Goal: Transaction & Acquisition: Purchase product/service

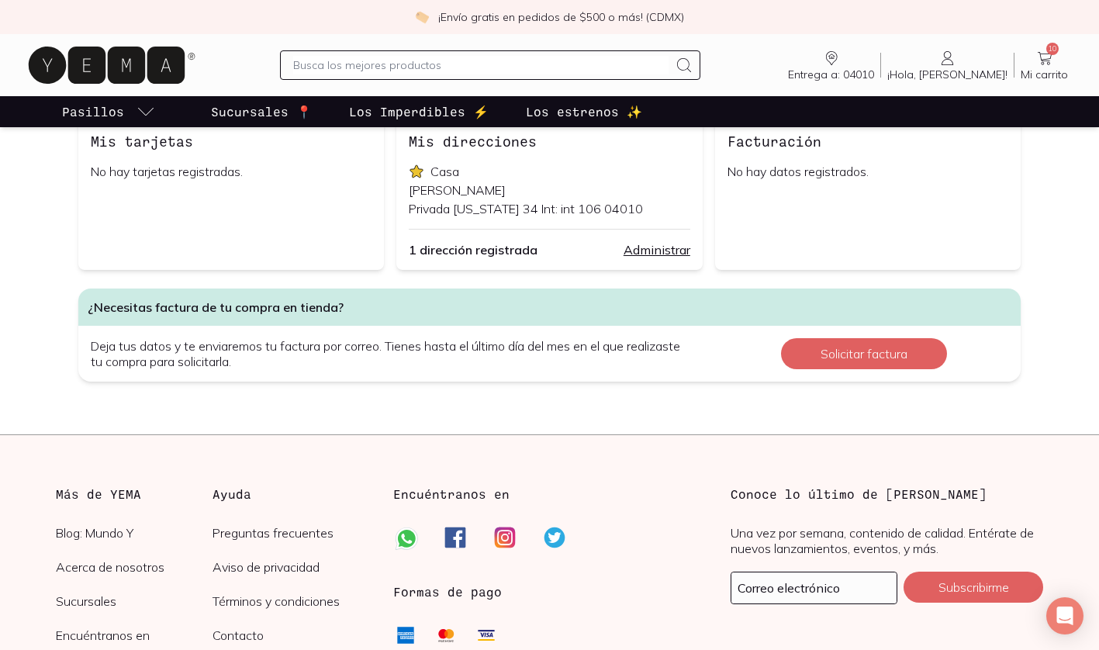
scroll to position [303, 0]
click at [1047, 57] on icon at bounding box center [1045, 58] width 19 height 19
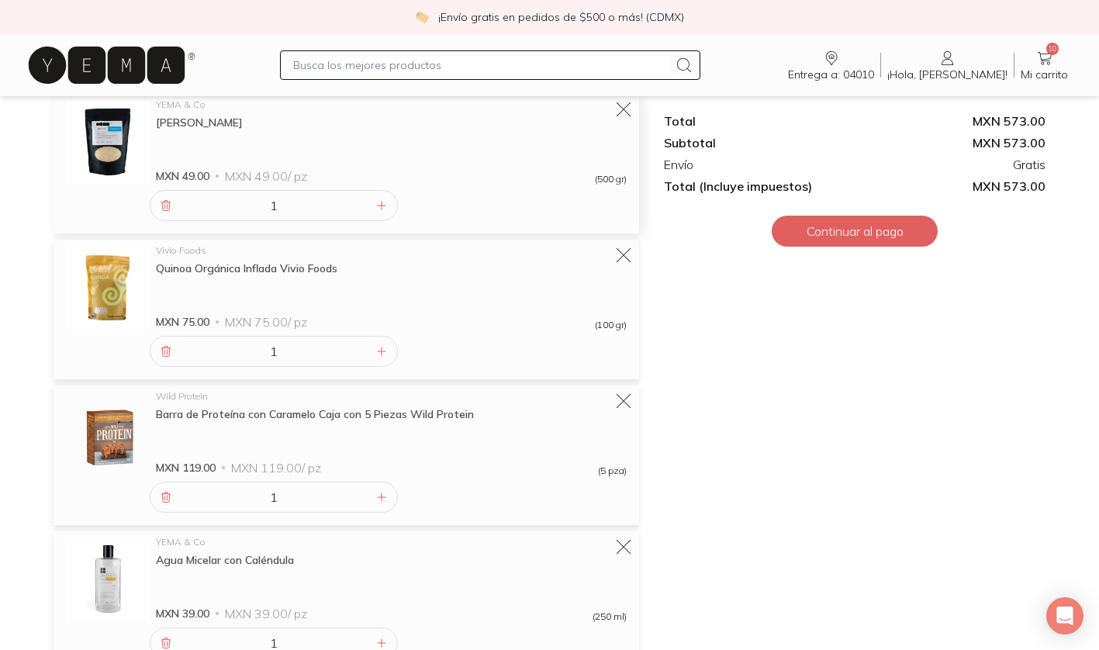
scroll to position [913, 0]
click at [625, 400] on icon at bounding box center [623, 401] width 16 height 16
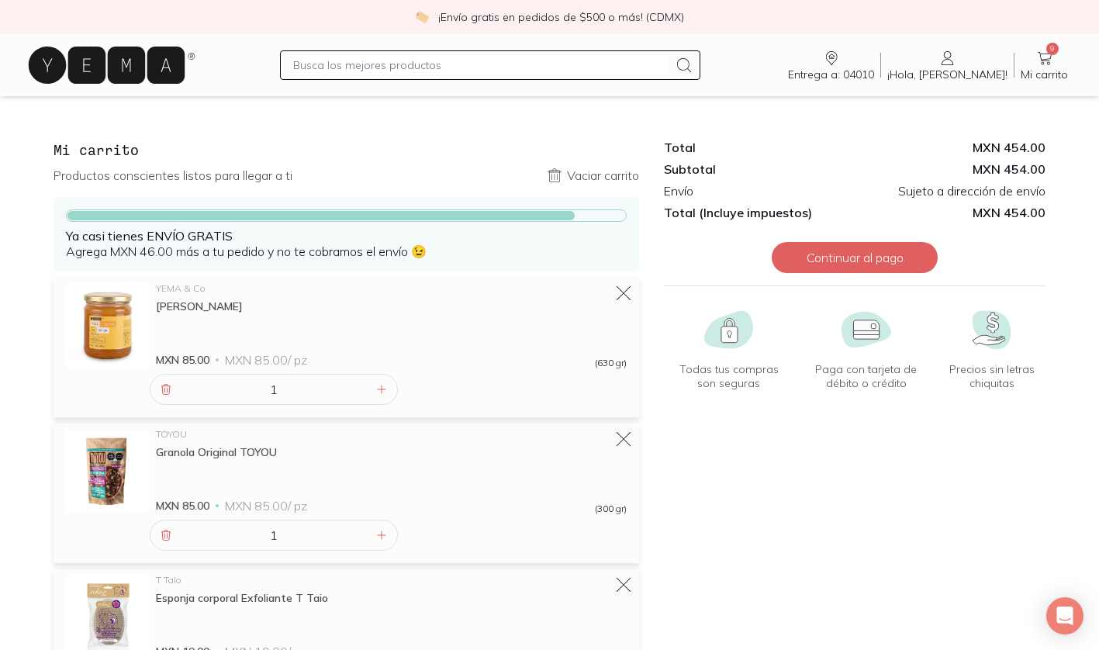
scroll to position [0, 0]
click at [409, 64] on input "text" at bounding box center [480, 65] width 375 height 19
type input "lentejas"
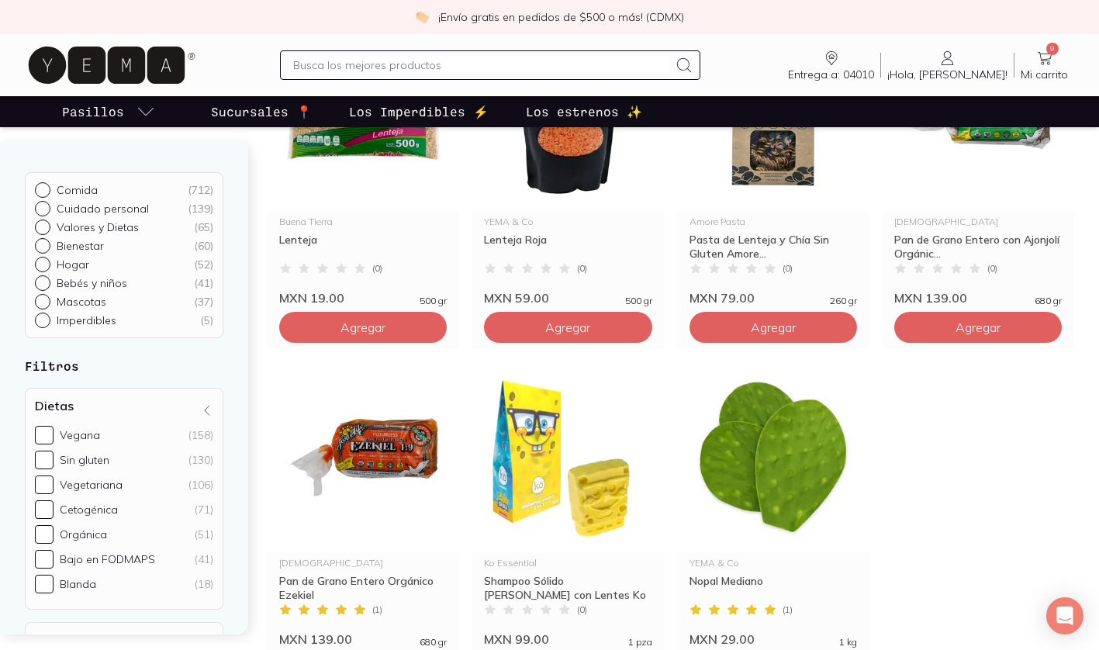
scroll to position [282, 0]
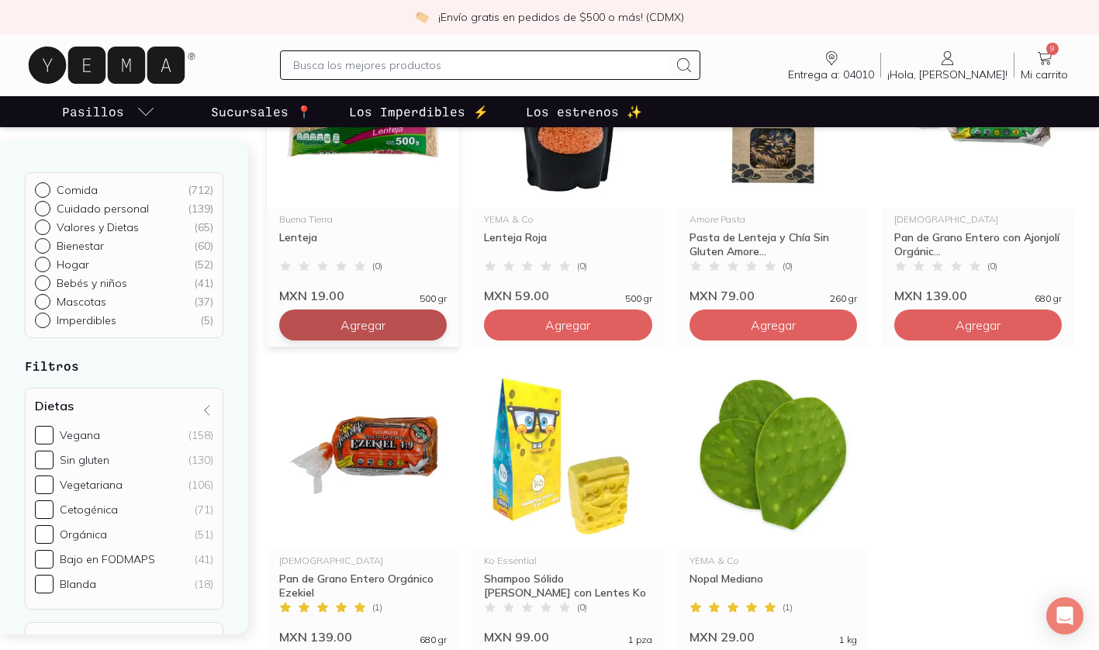
click at [345, 327] on span "Agregar" at bounding box center [363, 325] width 45 height 16
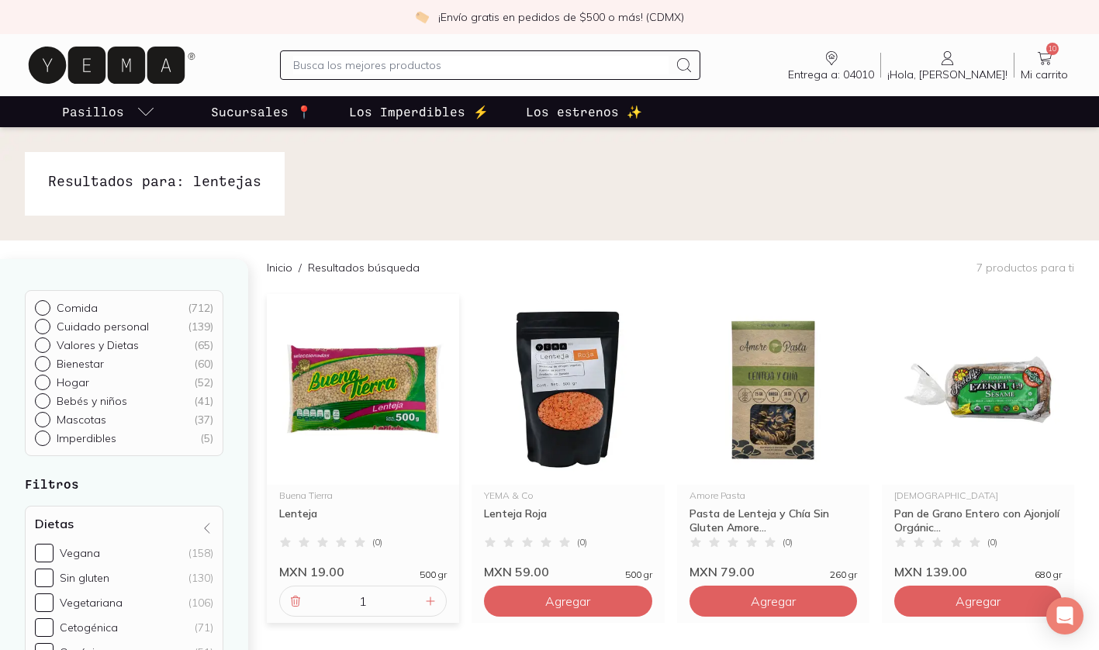
scroll to position [0, 0]
click at [363, 65] on input "text" at bounding box center [480, 65] width 375 height 19
type input "pasta"
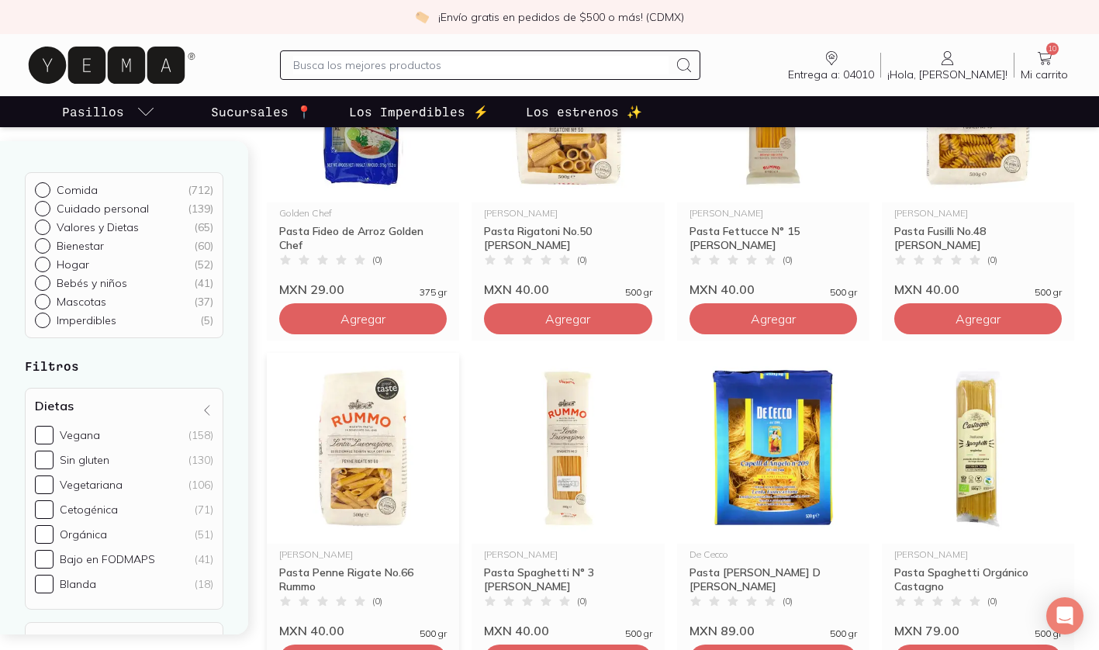
scroll to position [1172, 0]
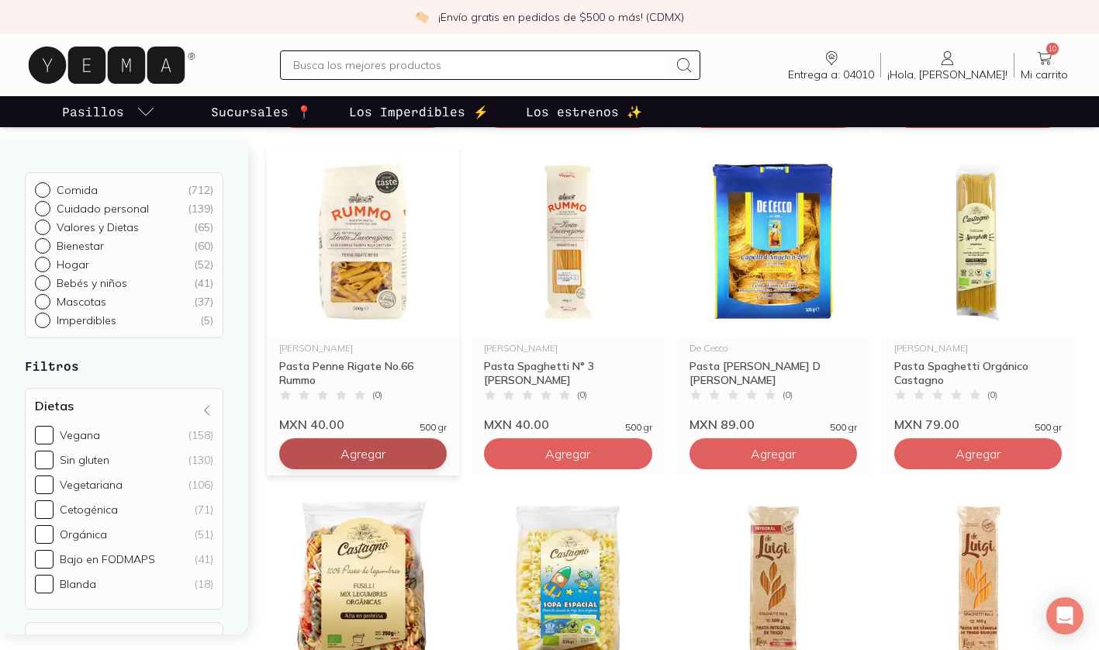
click at [361, 456] on span "Agregar" at bounding box center [363, 454] width 45 height 16
click at [1030, 53] on link "11 Mi carrito Carrito" at bounding box center [1045, 65] width 60 height 33
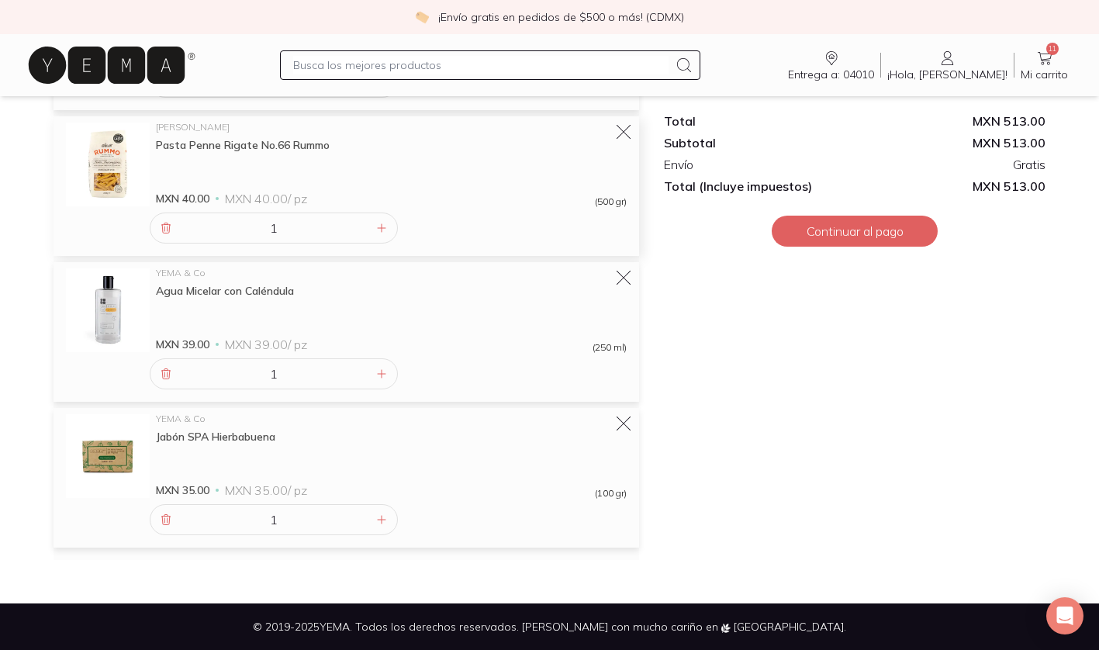
scroll to position [1328, 0]
click at [366, 62] on input "text" at bounding box center [480, 65] width 375 height 19
type input "café"
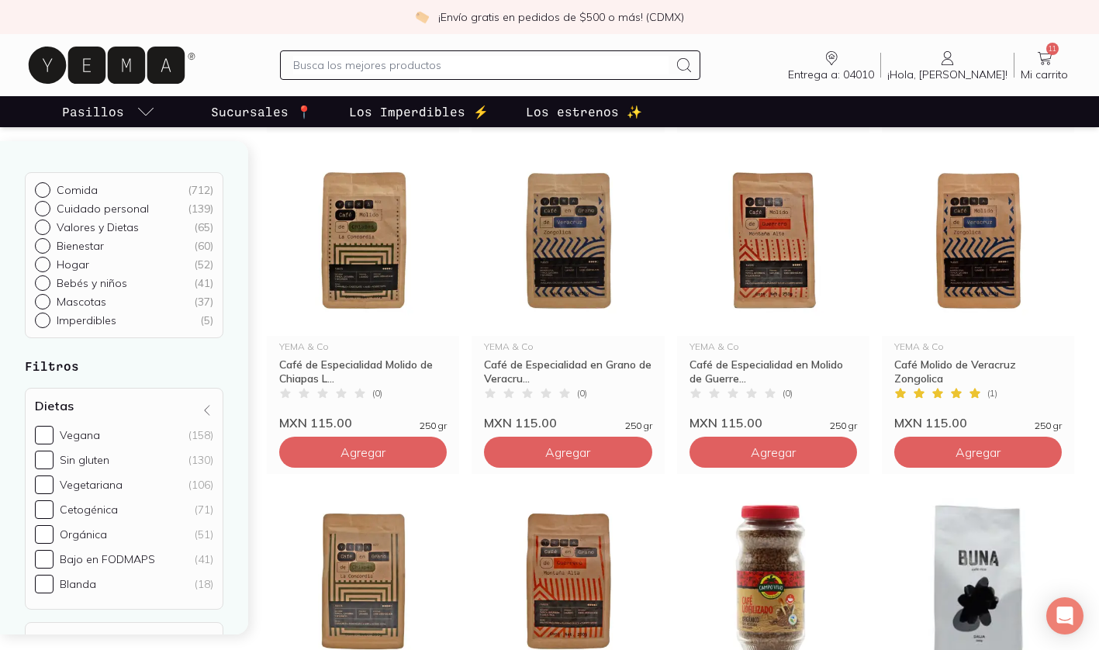
scroll to position [489, 1]
click at [743, 469] on div "YEMA & Co Café de Especialidad en Molido de Guerre... Café de Especialidad en M…" at bounding box center [773, 310] width 192 height 329
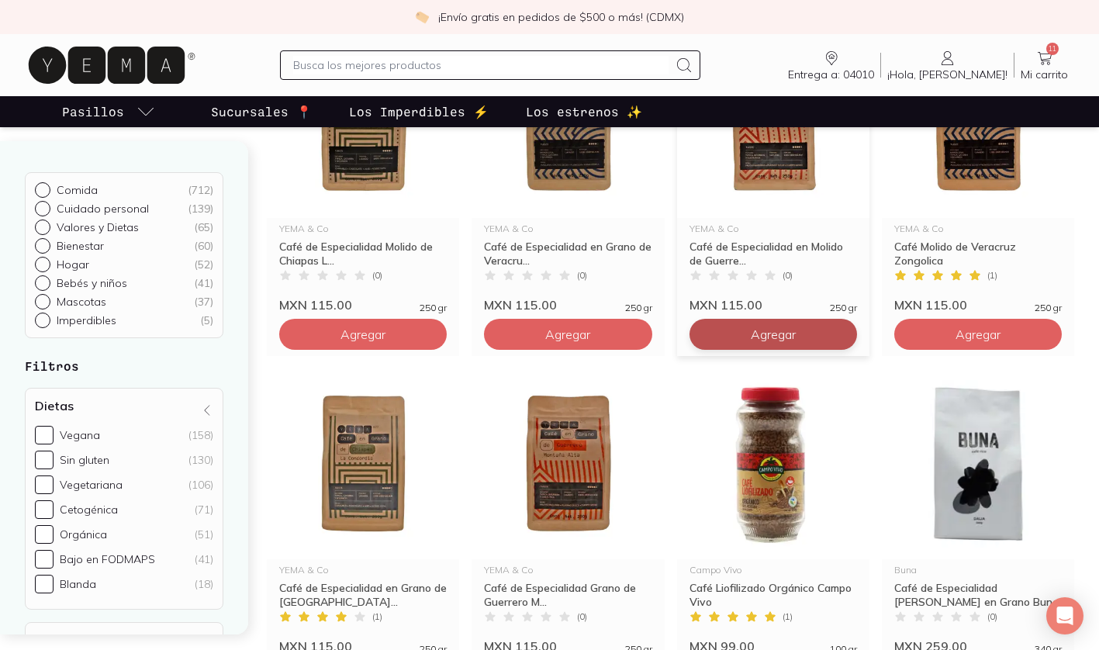
scroll to position [628, 0]
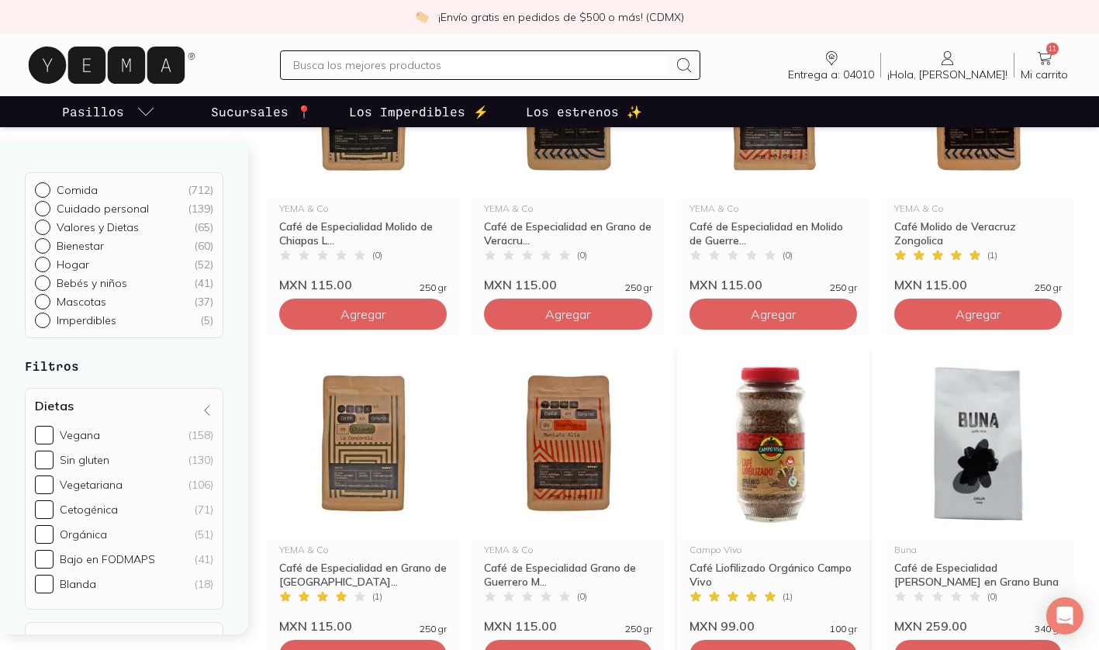
click at [764, 454] on img at bounding box center [773, 443] width 192 height 191
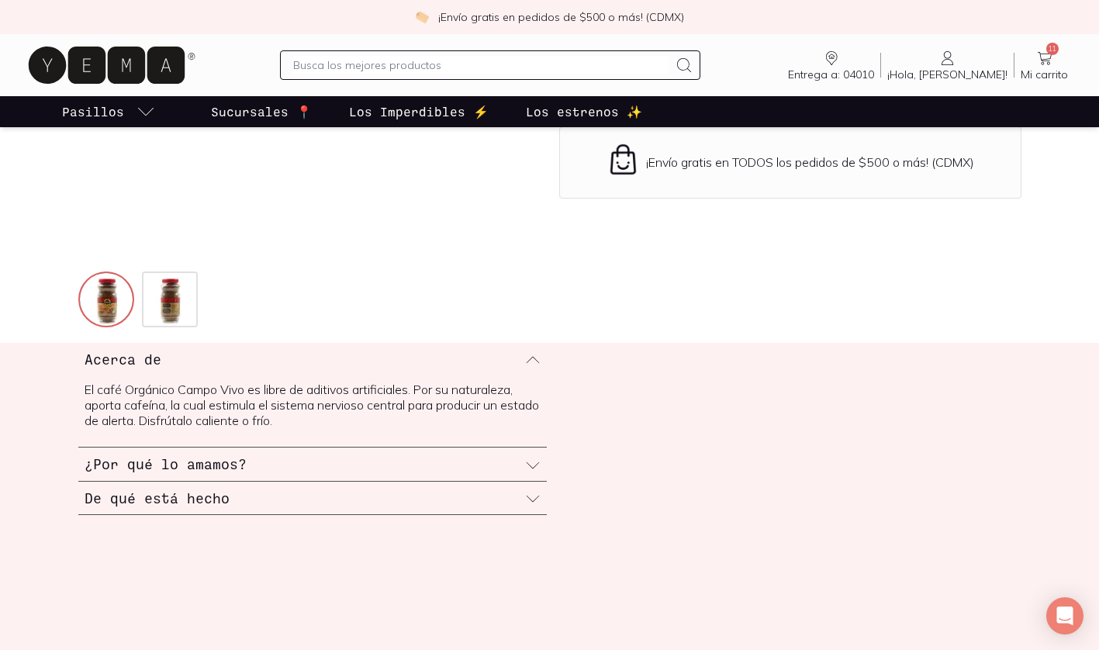
scroll to position [401, 0]
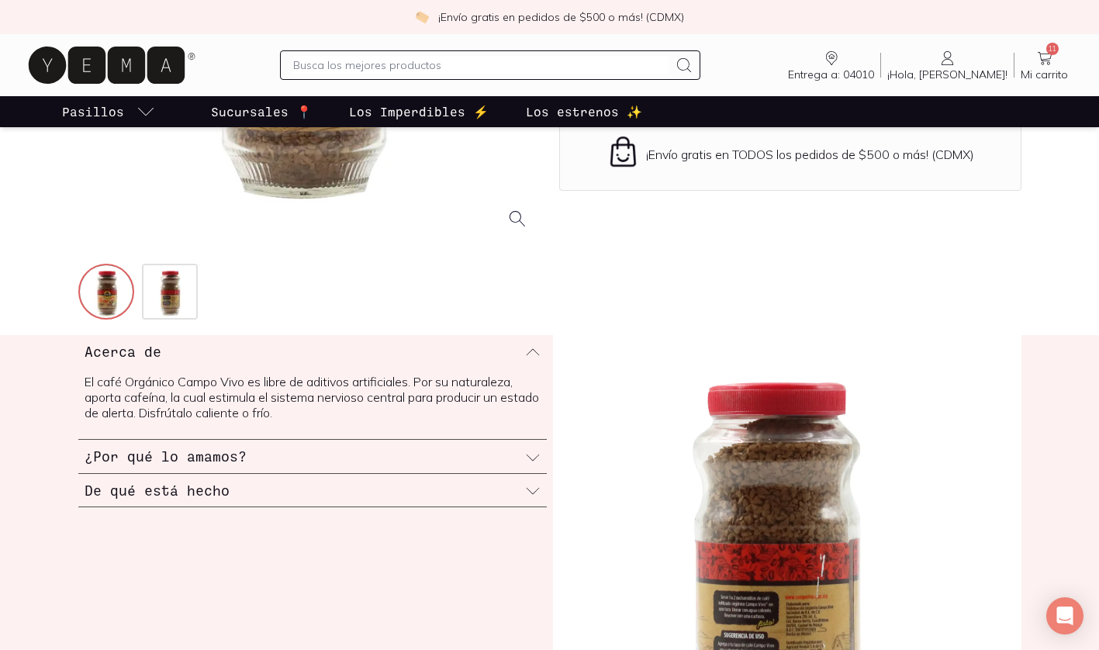
click at [530, 459] on icon at bounding box center [532, 457] width 13 height 6
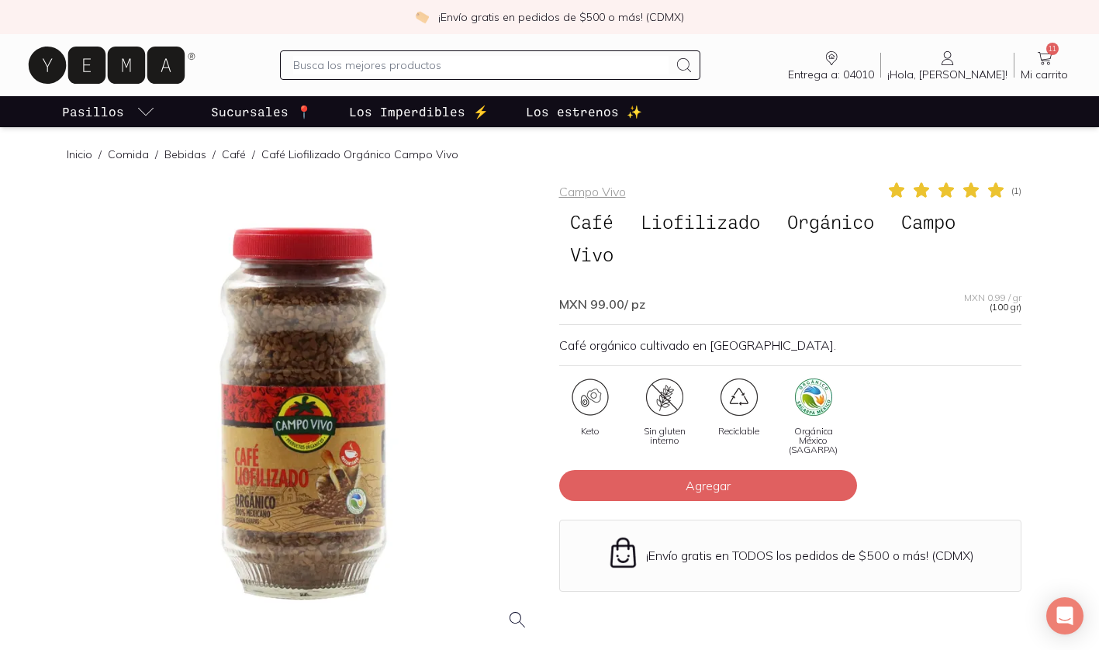
scroll to position [0, 0]
click at [1043, 56] on icon at bounding box center [1045, 58] width 19 height 19
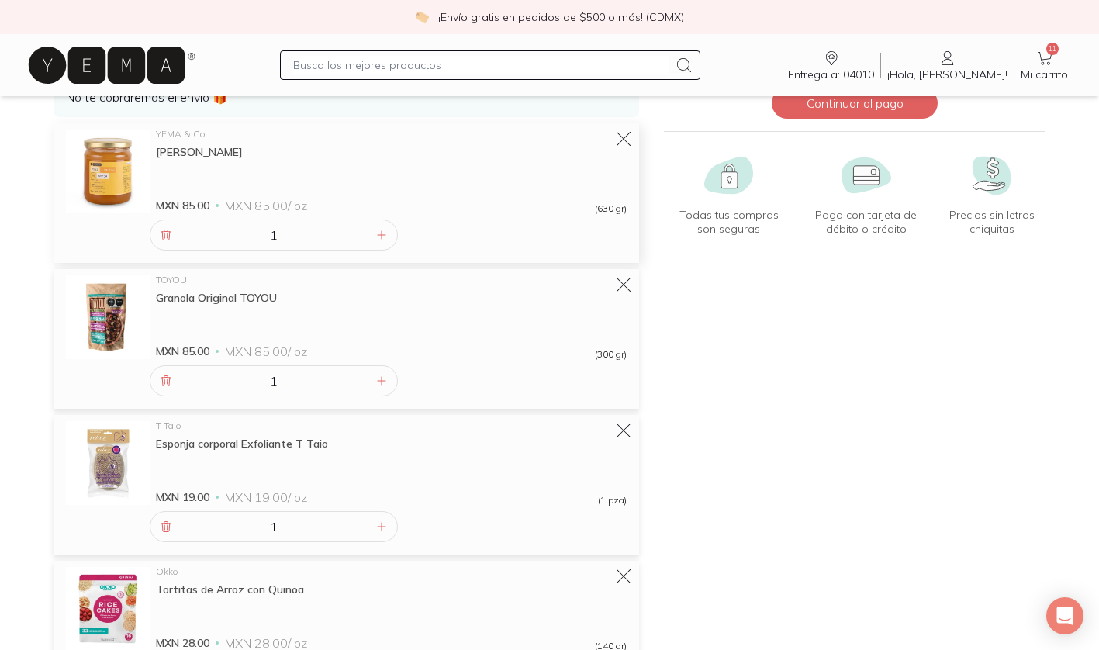
scroll to position [169, 0]
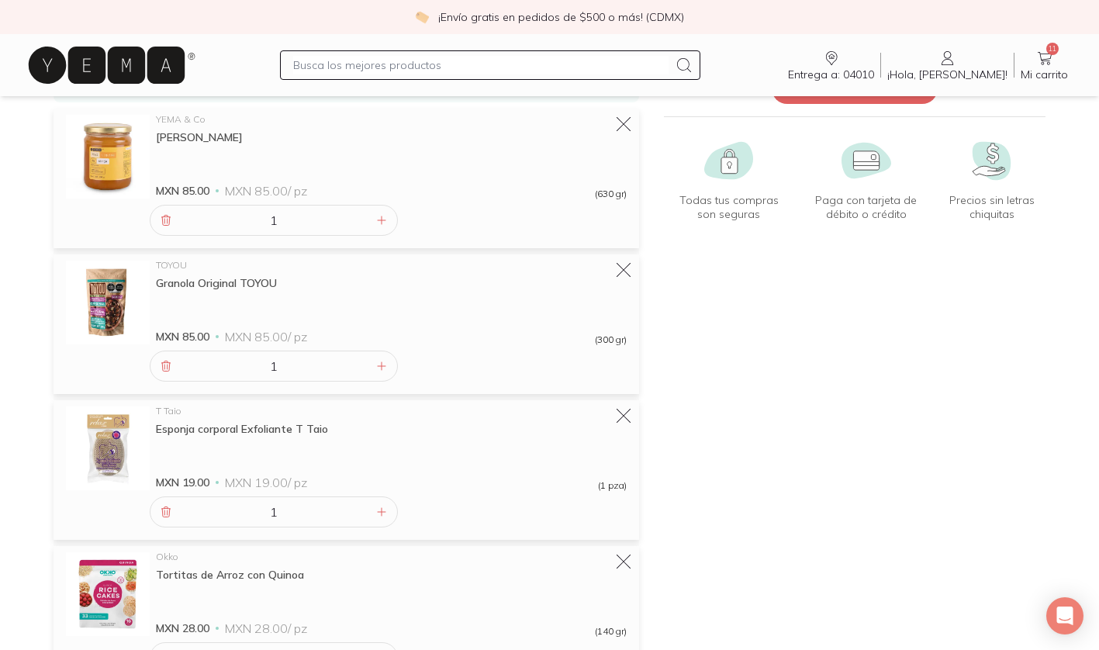
click at [376, 71] on input "text" at bounding box center [480, 65] width 375 height 19
type input "harina"
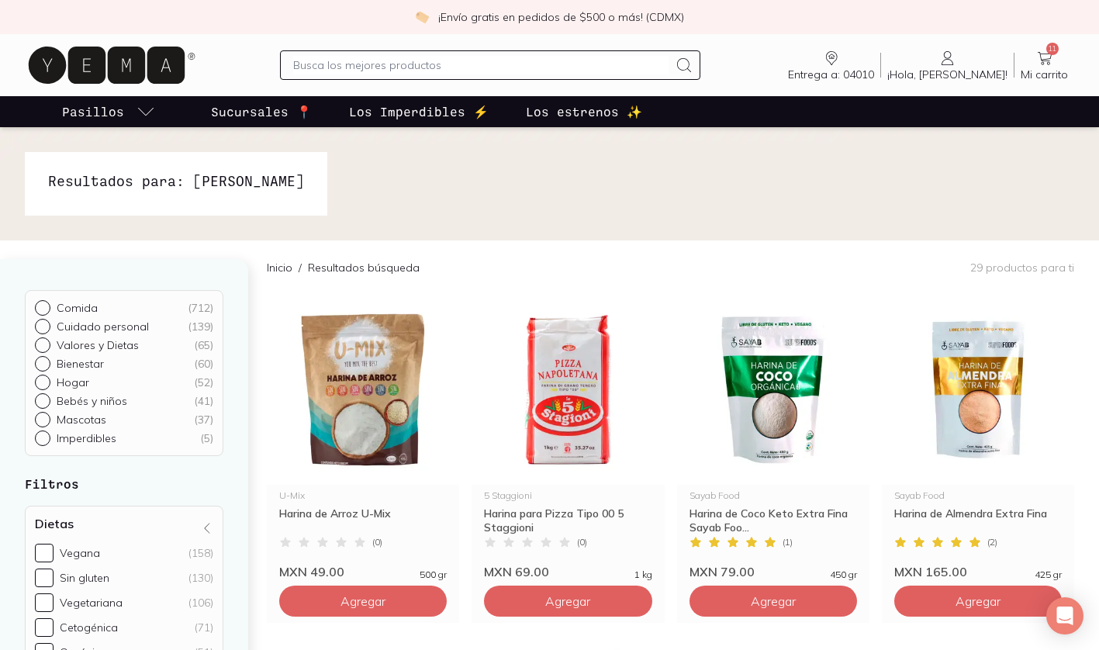
click at [367, 54] on div at bounding box center [490, 64] width 420 height 29
click at [354, 64] on input "text" at bounding box center [480, 65] width 375 height 19
type input "chicharron"
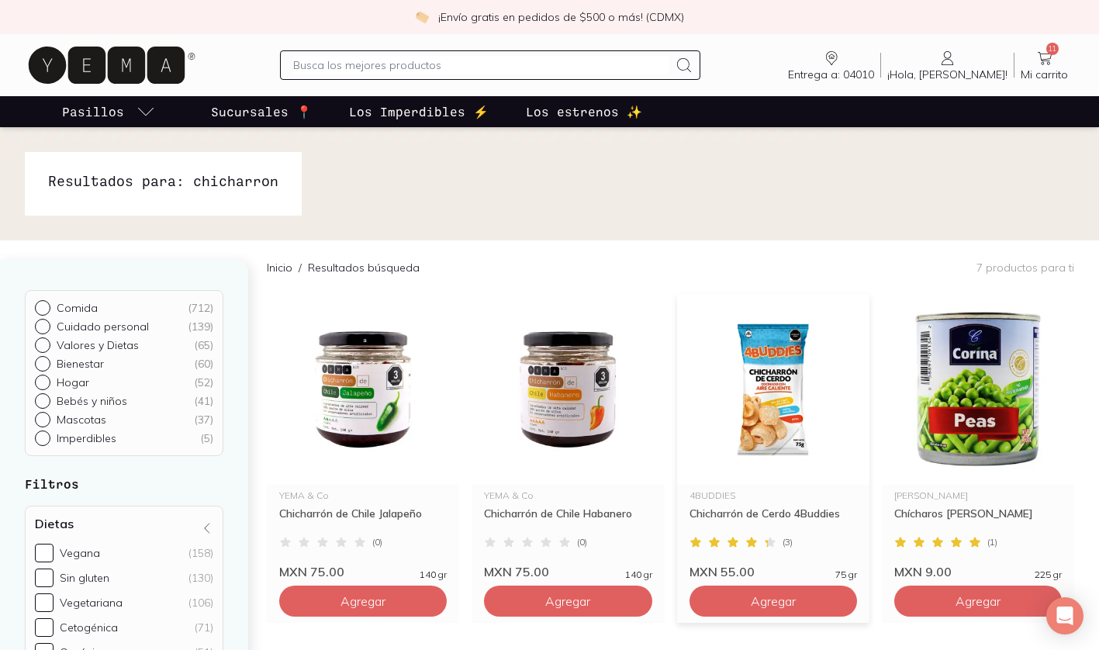
click at [784, 383] on img at bounding box center [773, 389] width 192 height 191
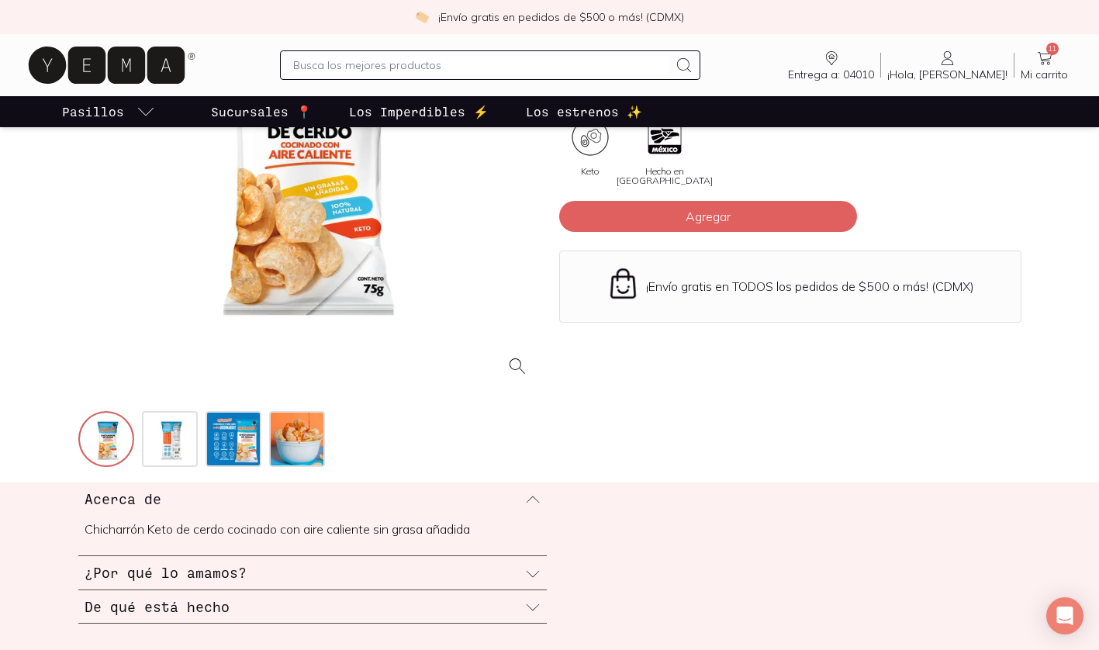
scroll to position [390, 0]
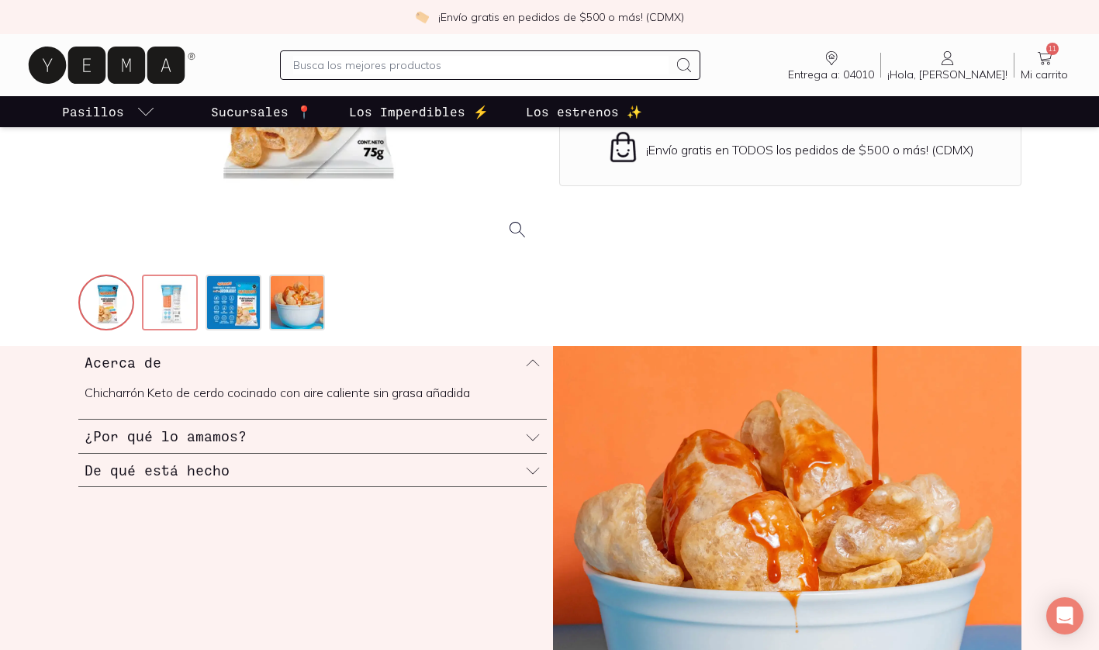
click at [167, 299] on img at bounding box center [172, 304] width 56 height 56
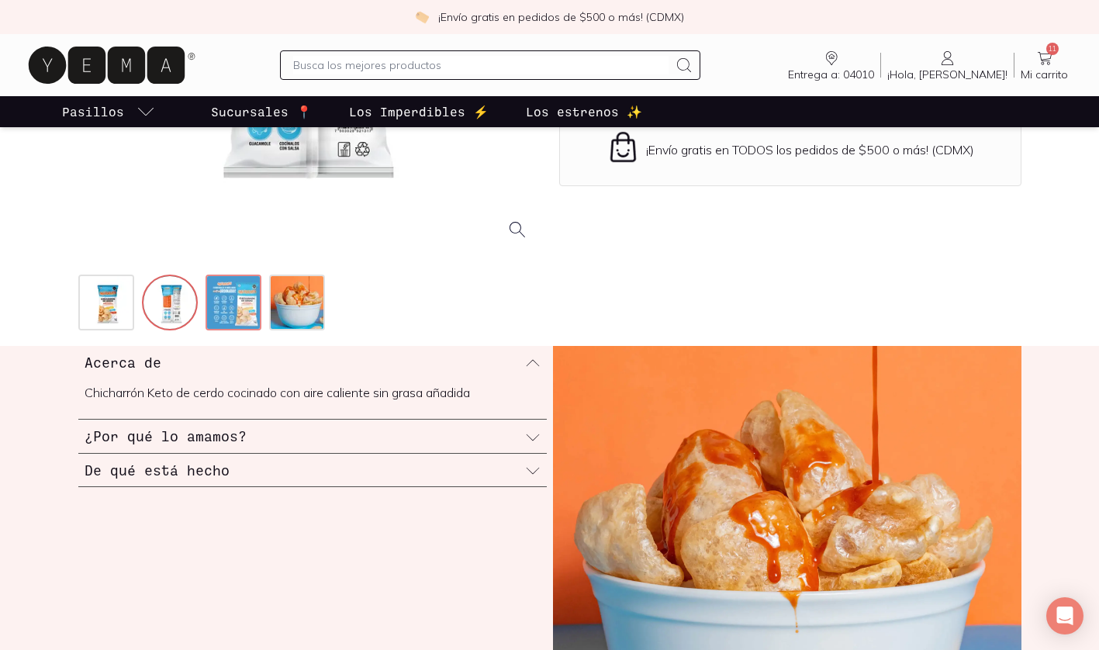
click at [244, 310] on img at bounding box center [235, 304] width 56 height 56
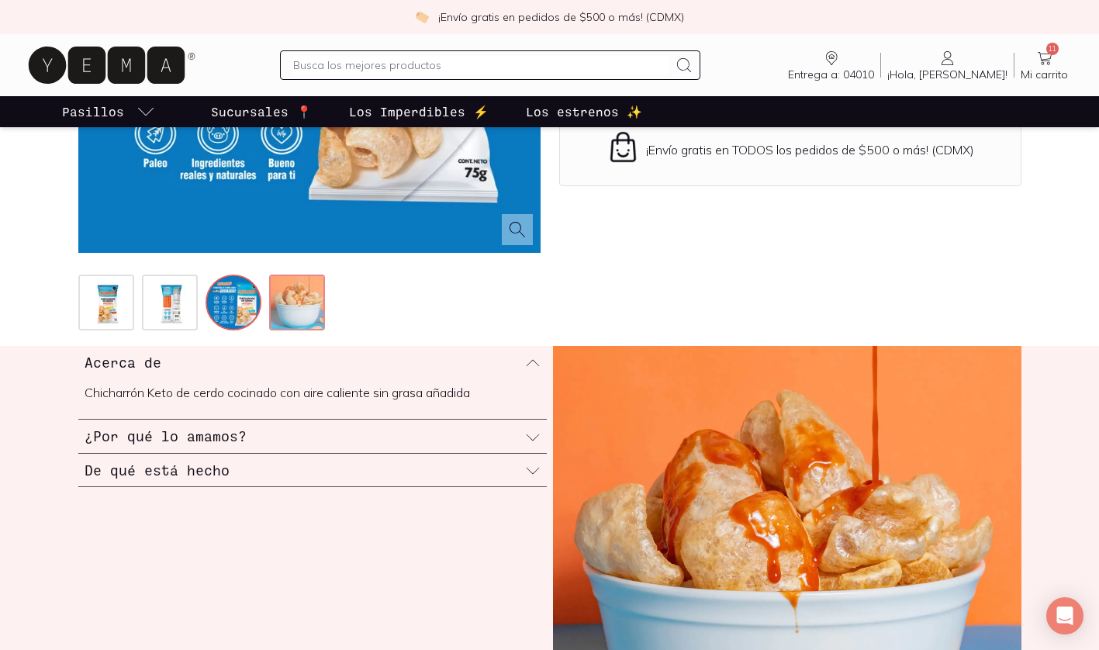
click at [303, 285] on img at bounding box center [299, 304] width 56 height 56
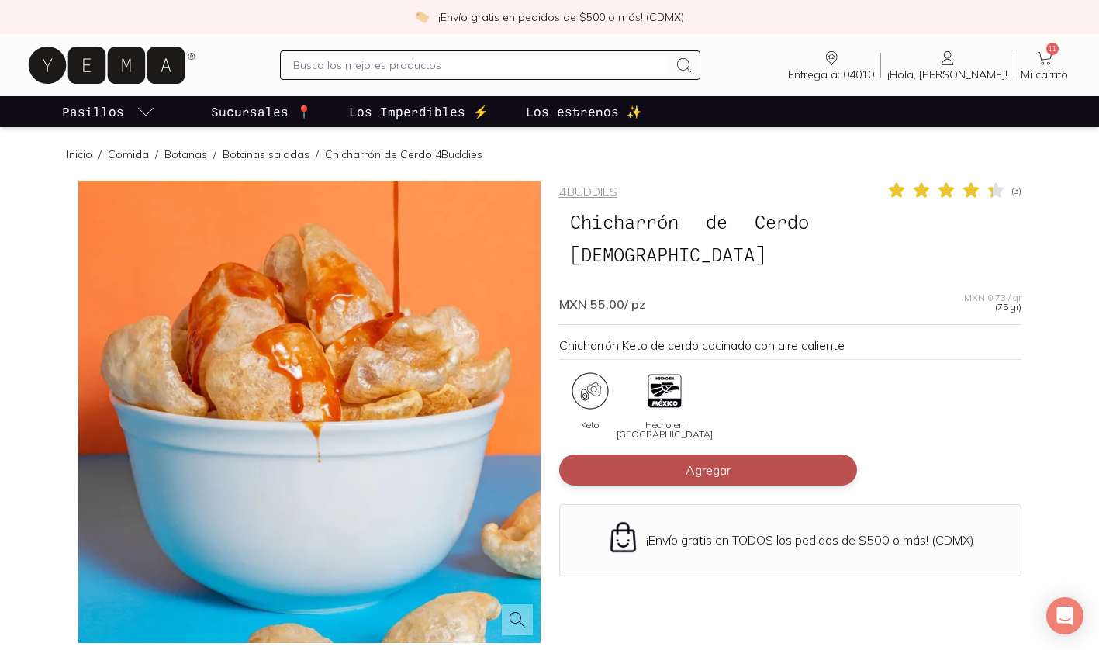
scroll to position [0, 0]
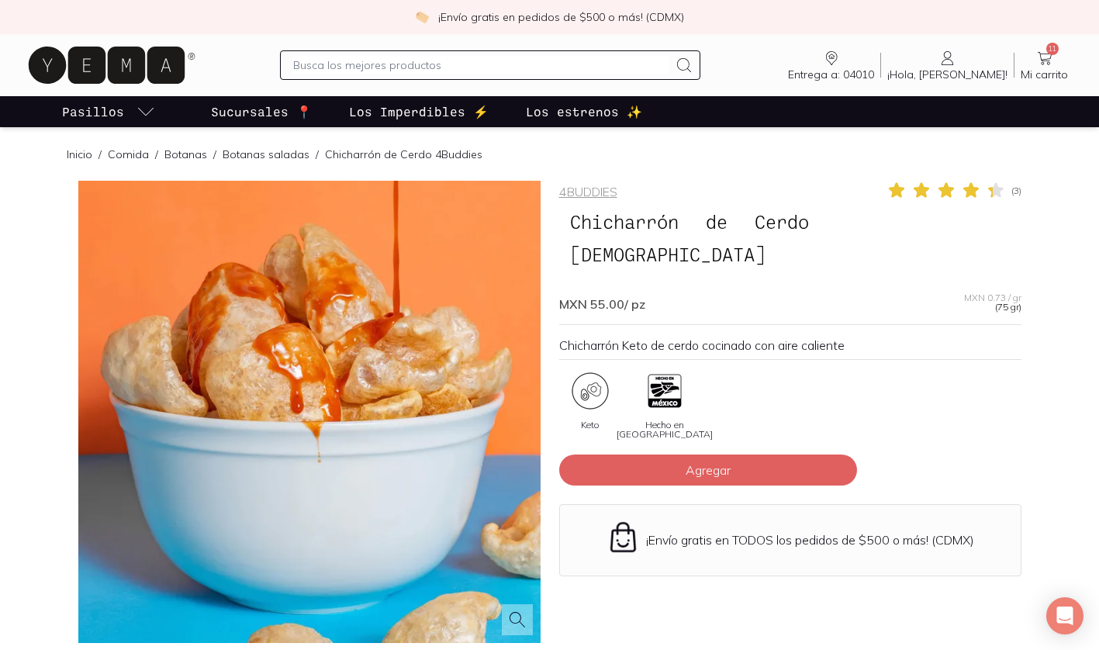
click at [1047, 67] on icon at bounding box center [1045, 58] width 19 height 19
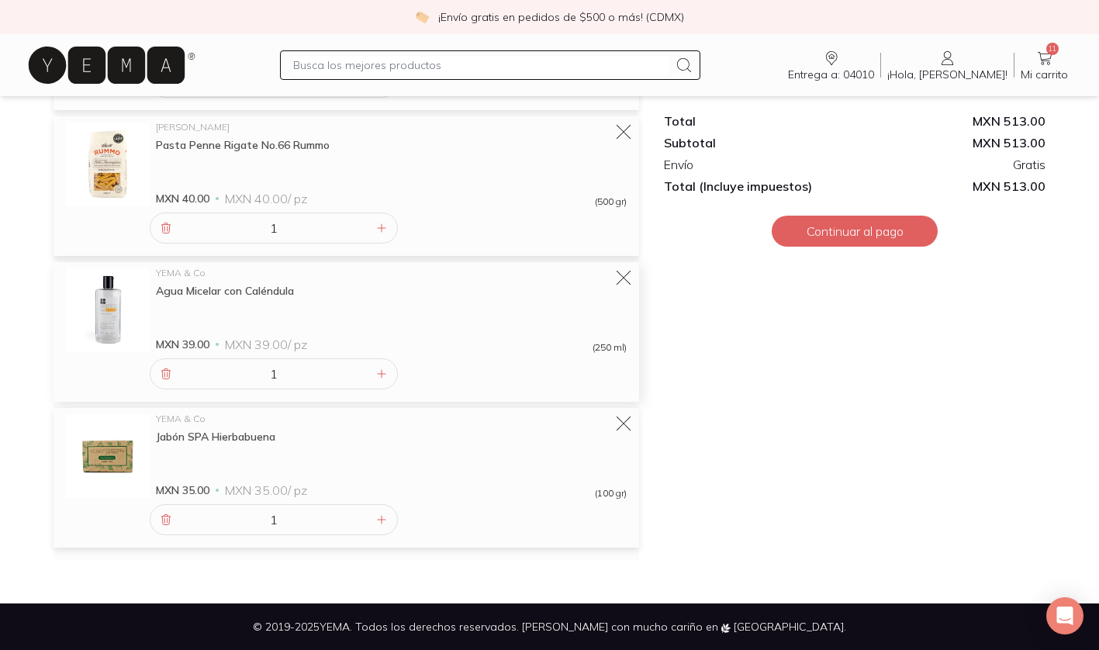
scroll to position [1328, 0]
click at [821, 227] on button "Continuar al pago" at bounding box center [855, 231] width 166 height 31
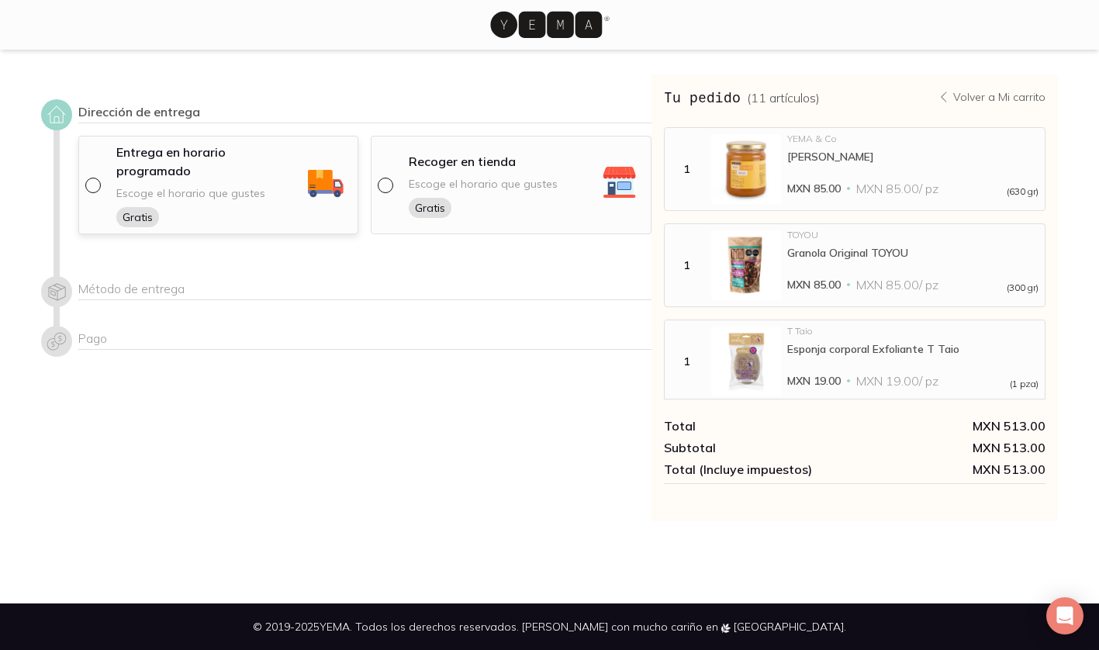
click at [92, 178] on input "radio" at bounding box center [91, 184] width 12 height 12
radio input "true"
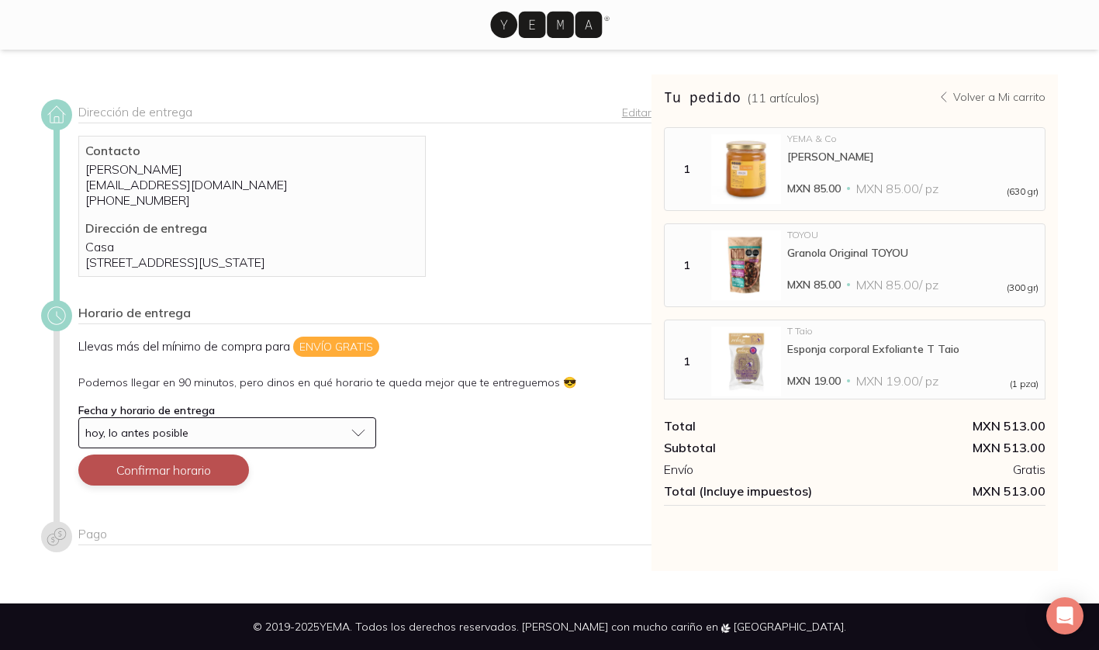
click at [147, 486] on button "Confirmar horario" at bounding box center [163, 470] width 171 height 31
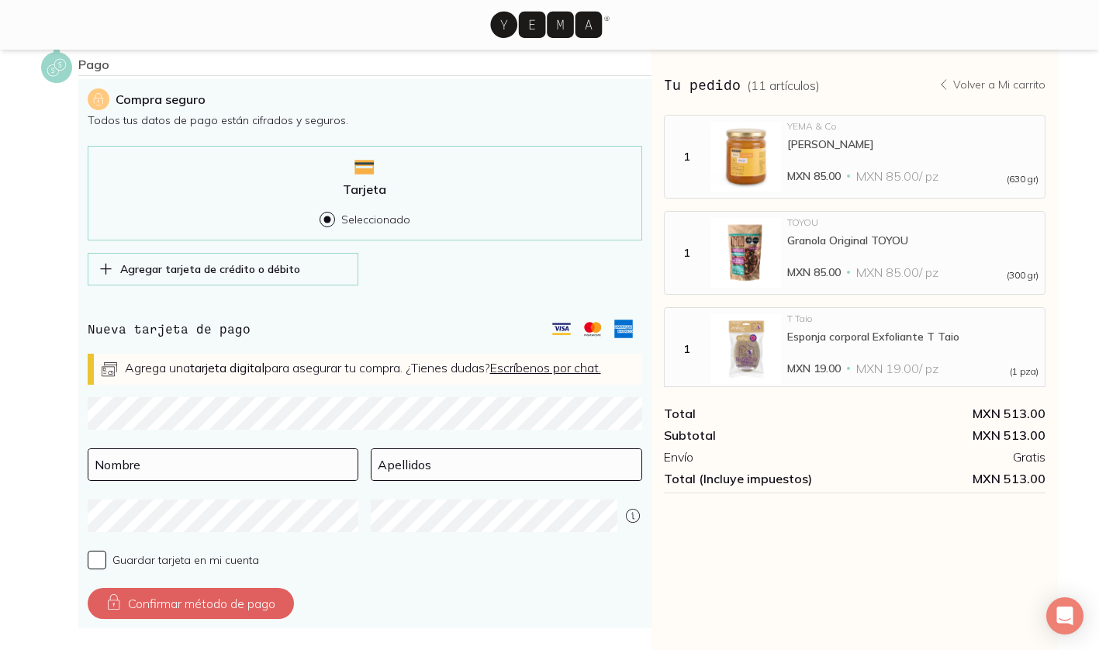
scroll to position [473, 0]
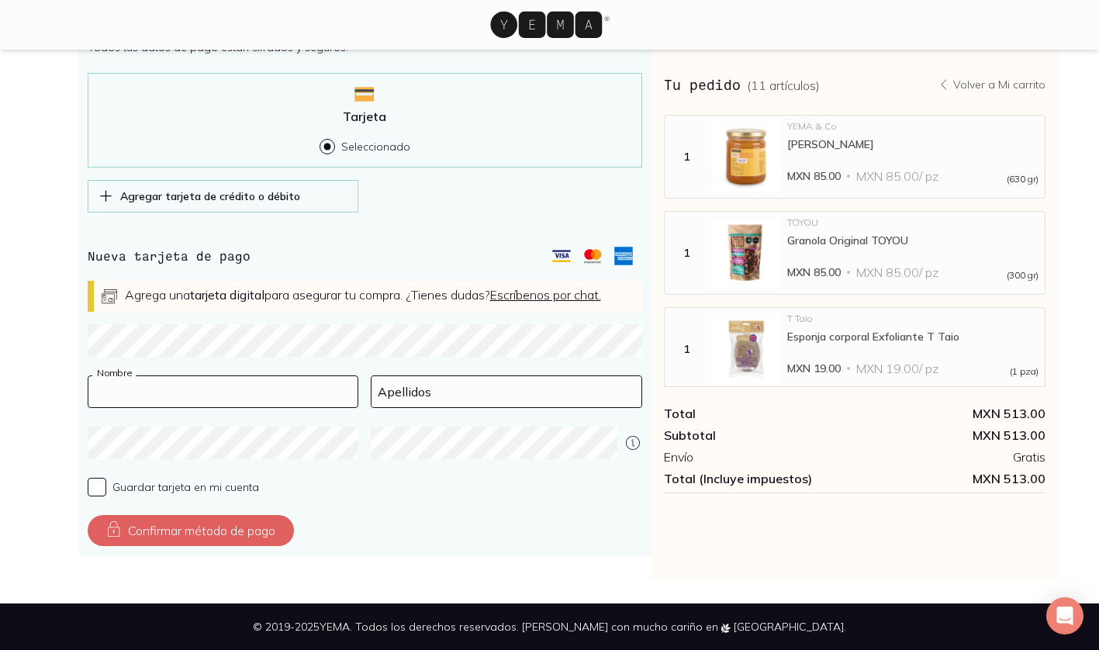
click at [120, 396] on input at bounding box center [223, 391] width 270 height 31
type input "[PERSON_NAME]"
click at [399, 394] on input at bounding box center [507, 391] width 270 height 31
type input "[PERSON_NAME]"
click at [458, 526] on div "Confirmar método de pago" at bounding box center [365, 530] width 555 height 31
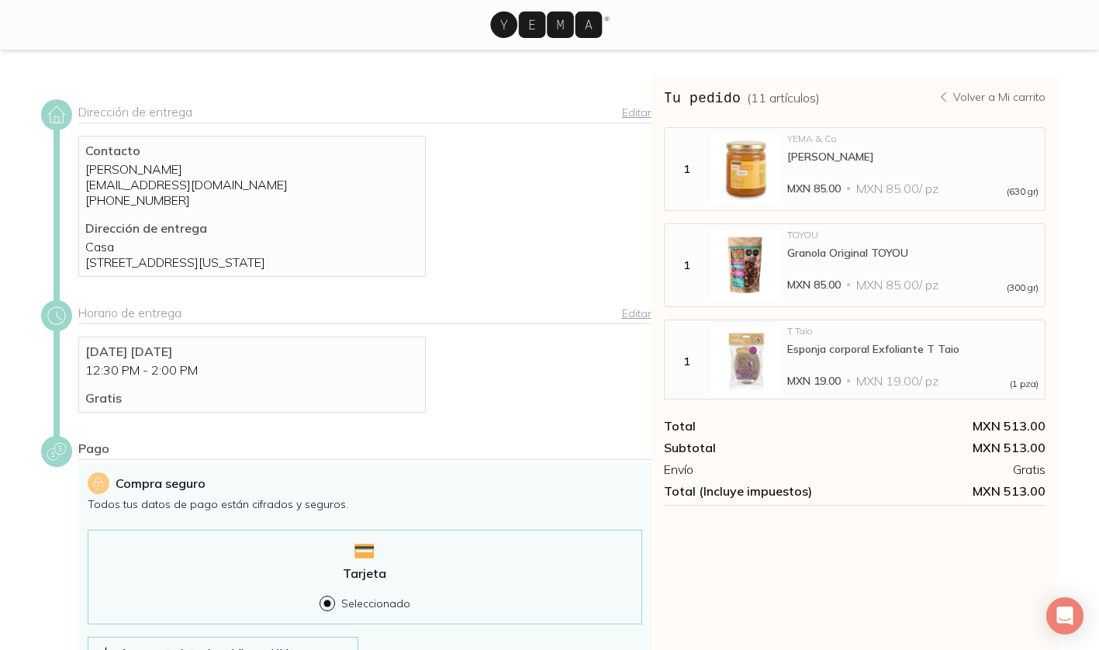
scroll to position [0, 0]
click at [996, 99] on p "Volver a Mi carrito" at bounding box center [1000, 97] width 92 height 14
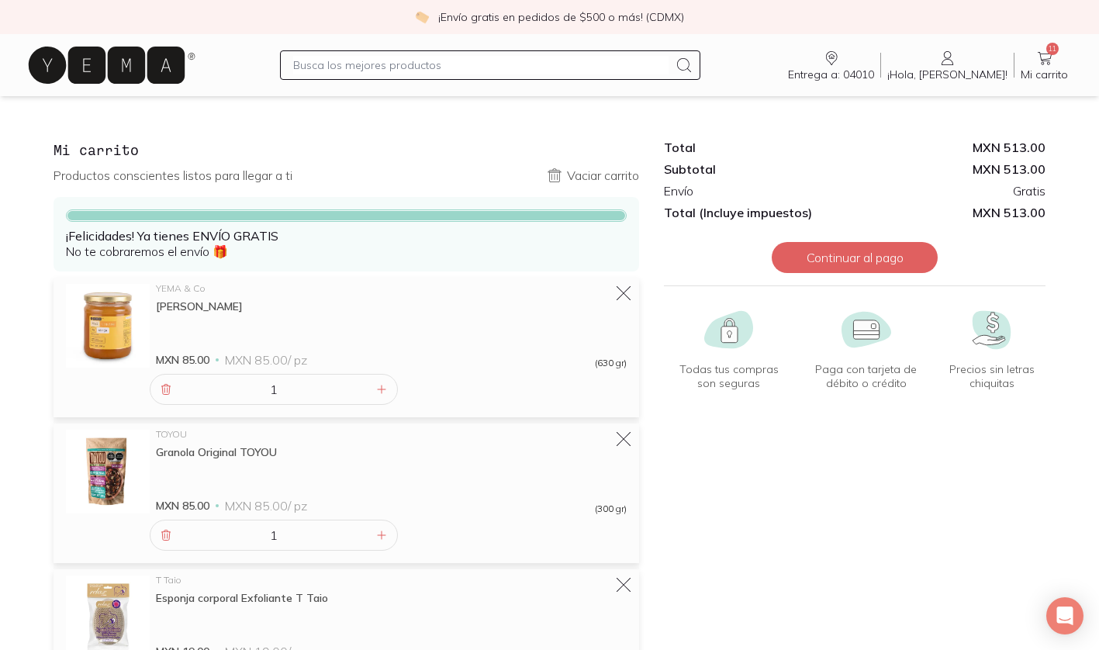
click at [379, 60] on input "text" at bounding box center [480, 65] width 375 height 19
type input "papas"
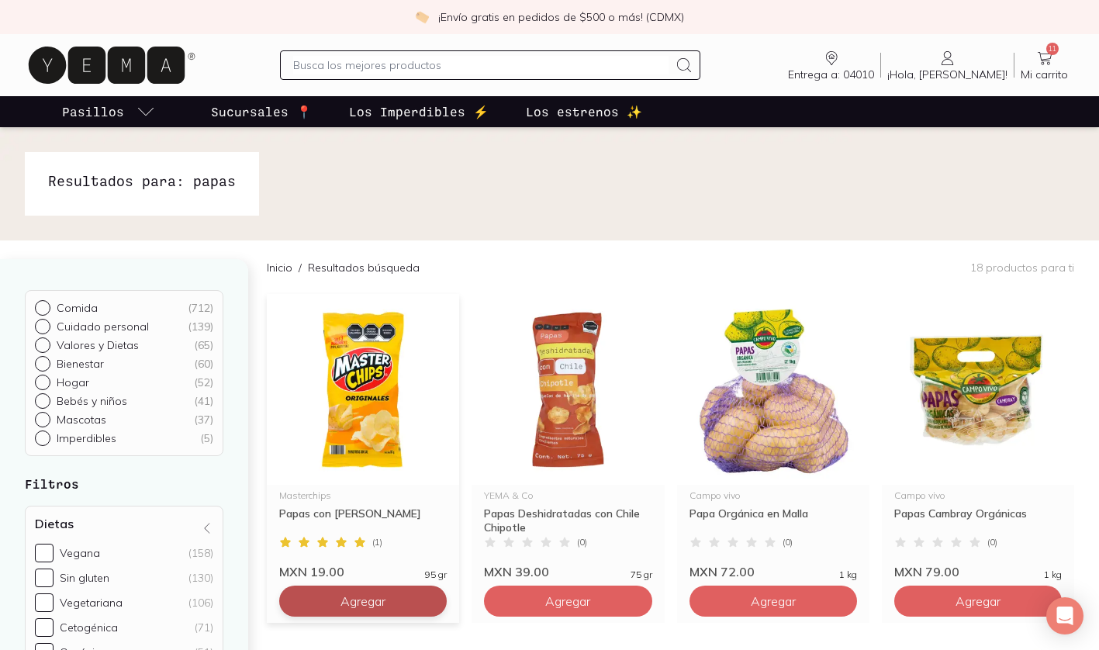
click at [366, 602] on span "Agregar" at bounding box center [363, 602] width 45 height 16
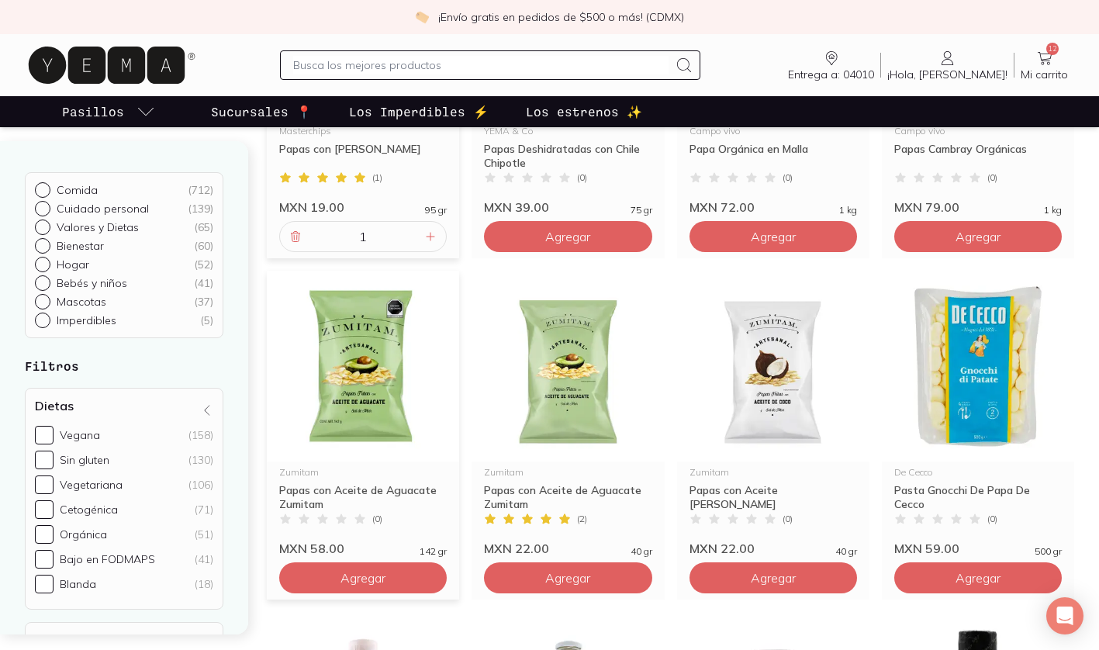
scroll to position [368, 0]
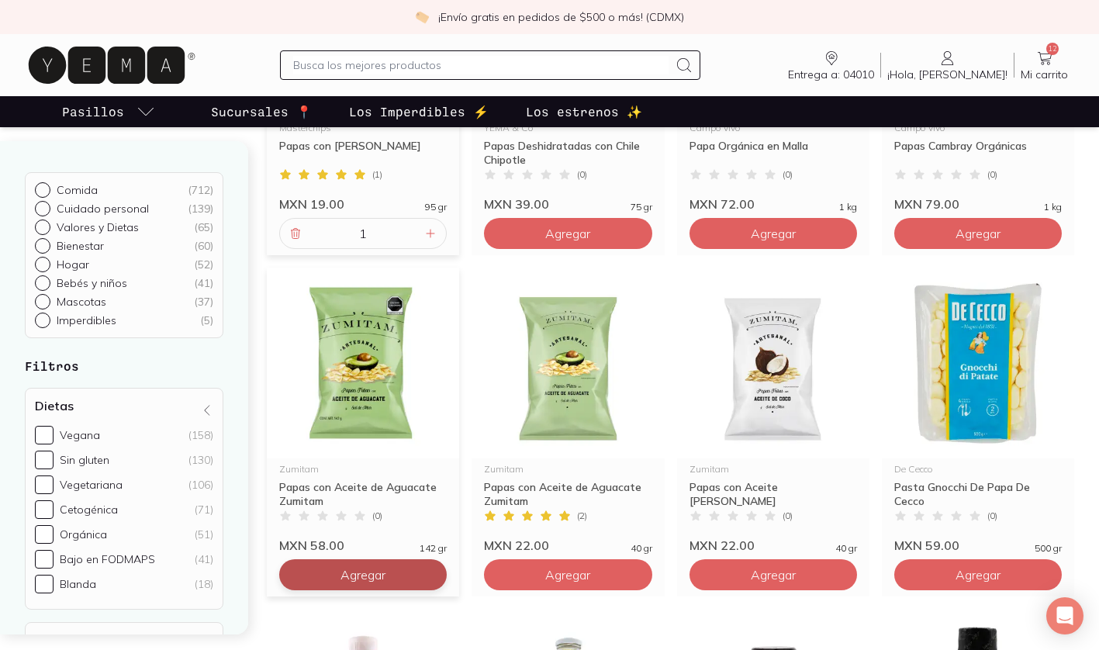
click at [372, 576] on span "Agregar" at bounding box center [363, 575] width 45 height 16
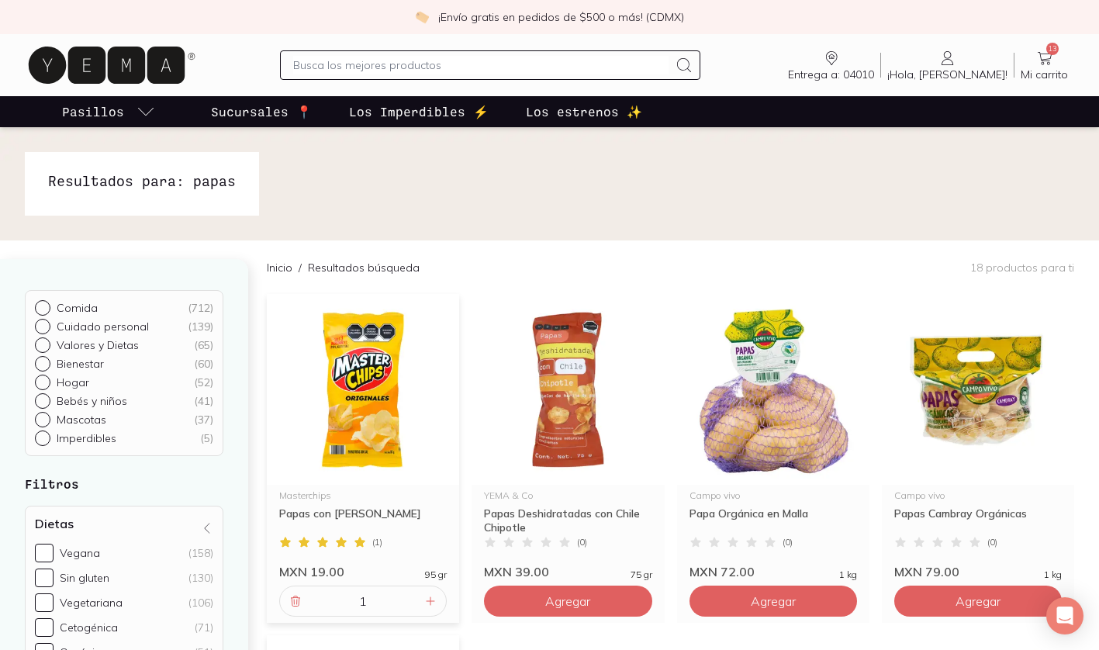
scroll to position [0, 0]
click at [1044, 50] on icon at bounding box center [1045, 58] width 19 height 19
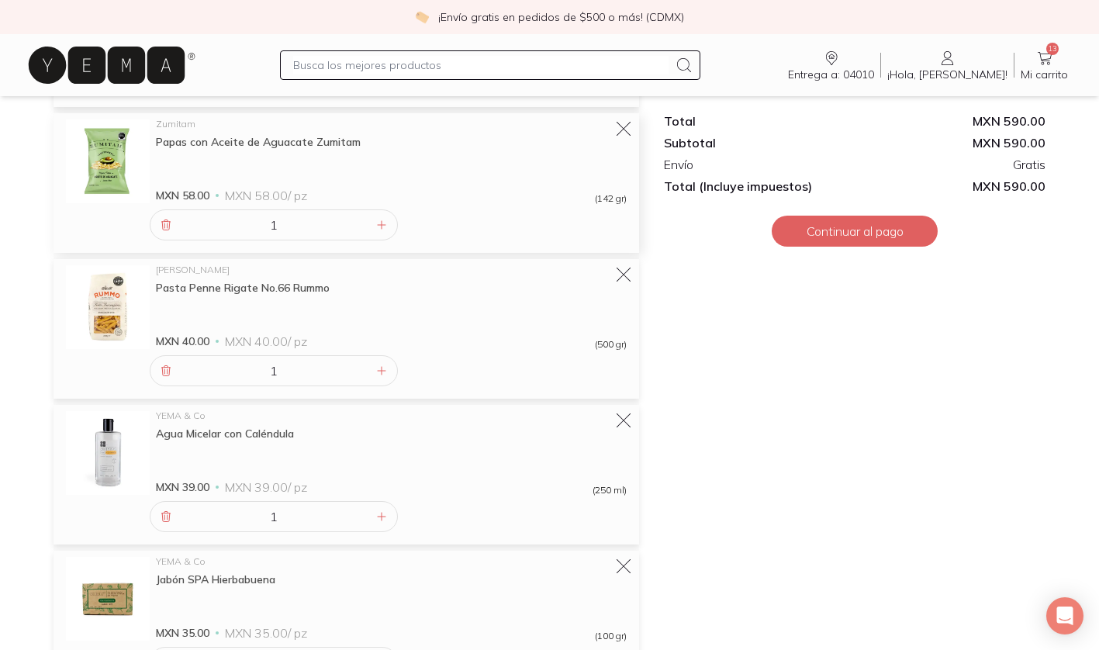
scroll to position [1483, 0]
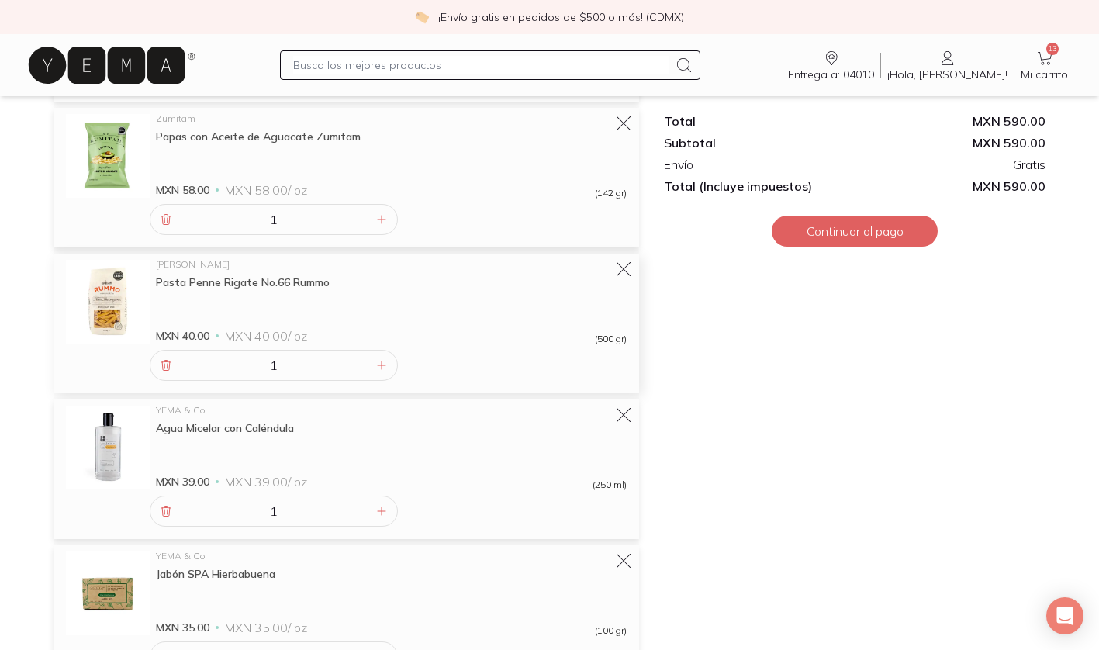
click at [626, 259] on div "[PERSON_NAME] Pasta Penne Rigate No.66 [PERSON_NAME] MXN 40.00 MXN 40.00 / pz (…" at bounding box center [347, 324] width 586 height 140
click at [618, 271] on icon at bounding box center [624, 270] width 22 height 22
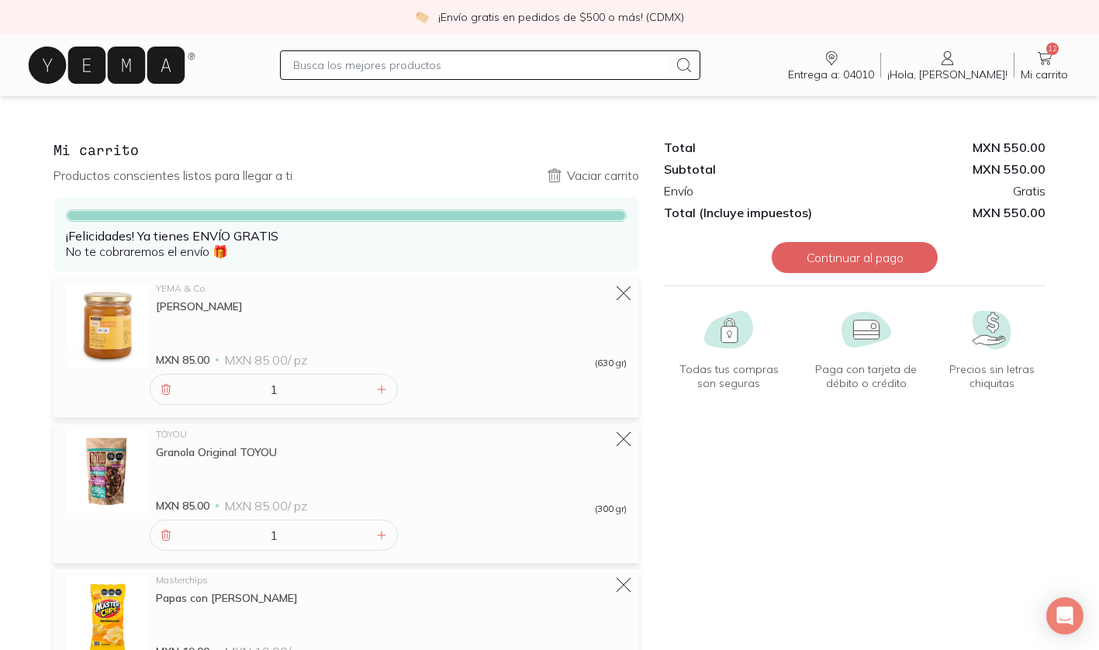
scroll to position [0, 0]
click at [846, 258] on button "Continuar al pago" at bounding box center [855, 257] width 166 height 31
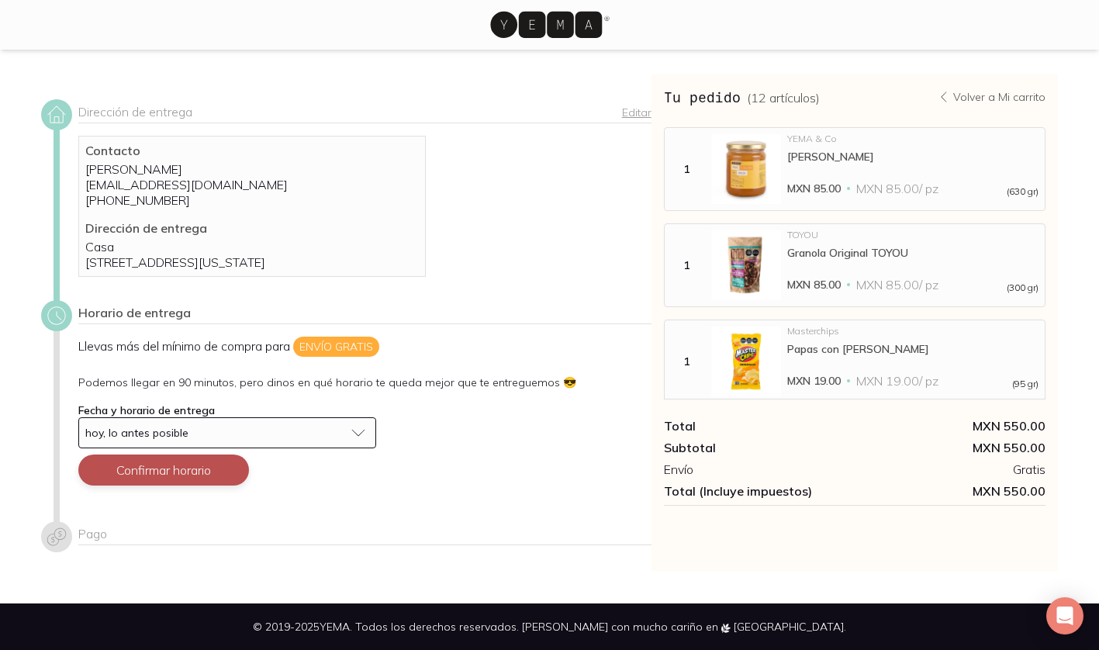
click at [154, 486] on button "Confirmar horario" at bounding box center [163, 470] width 171 height 31
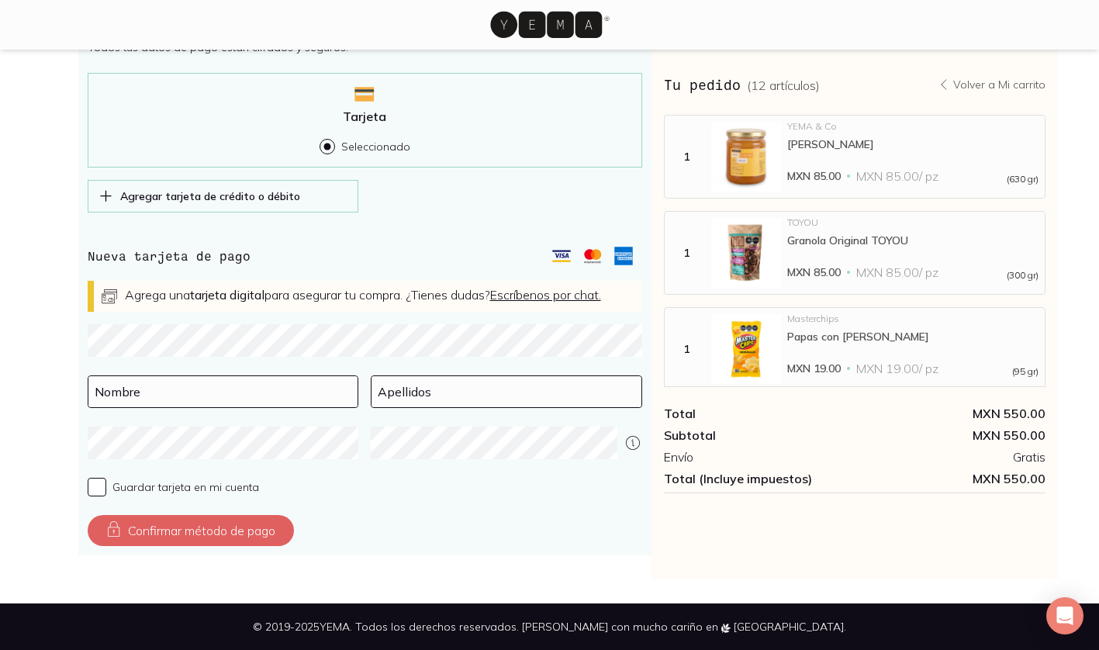
scroll to position [473, 0]
click at [145, 382] on input at bounding box center [223, 391] width 270 height 31
type input "[PERSON_NAME]"
click at [403, 394] on input at bounding box center [507, 391] width 270 height 31
type input "[PERSON_NAME]"
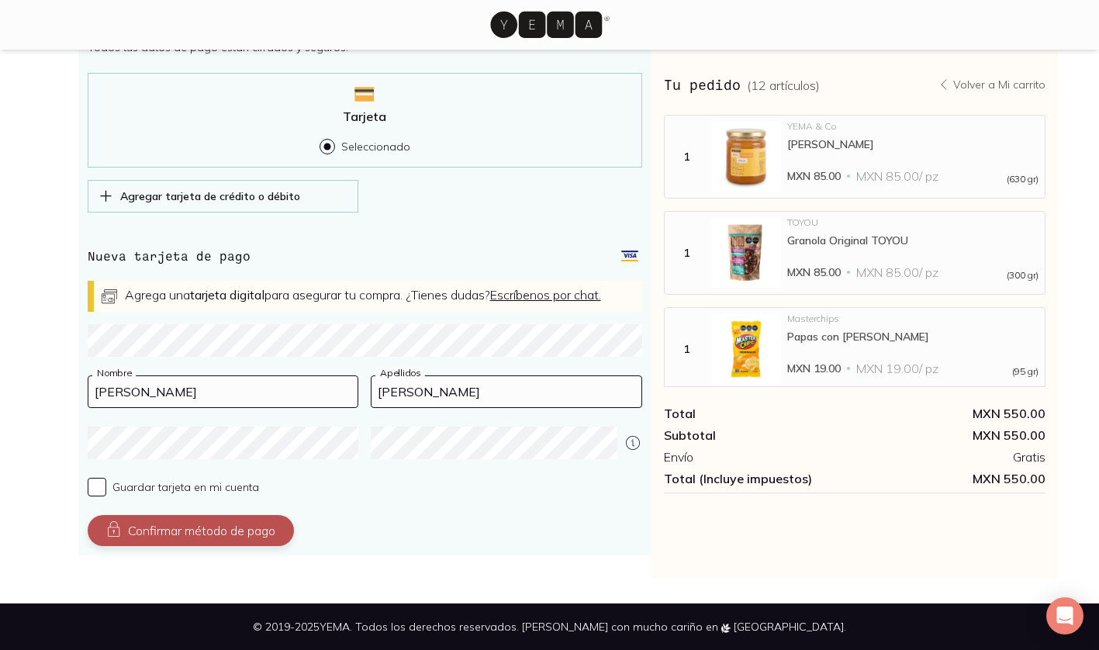
click at [141, 526] on button "Confirmar método de pago" at bounding box center [191, 530] width 206 height 31
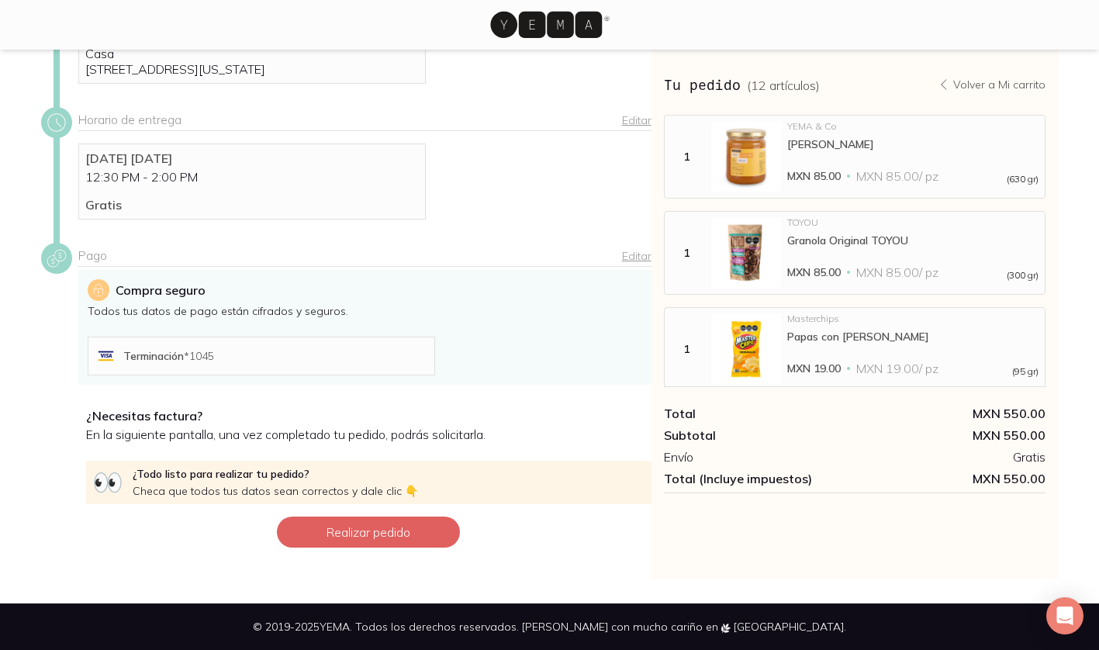
scroll to position [209, 0]
click at [359, 531] on button "Realizar pedido" at bounding box center [368, 532] width 183 height 31
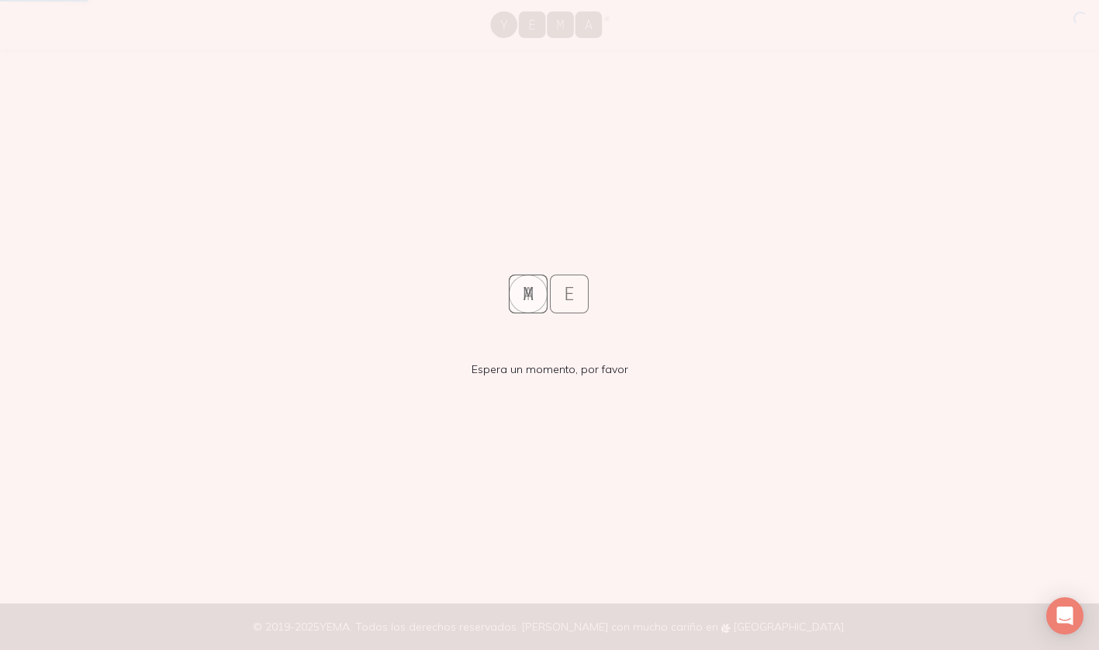
scroll to position [0, 0]
